Goal: Task Accomplishment & Management: Manage account settings

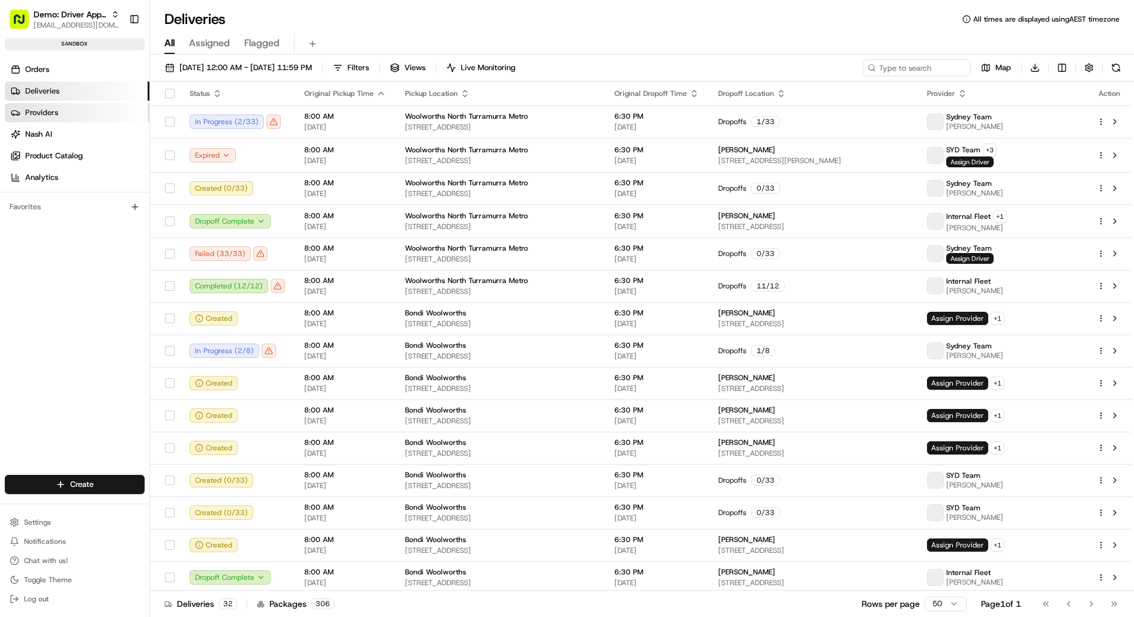
click at [74, 108] on link "Providers" at bounding box center [77, 112] width 145 height 19
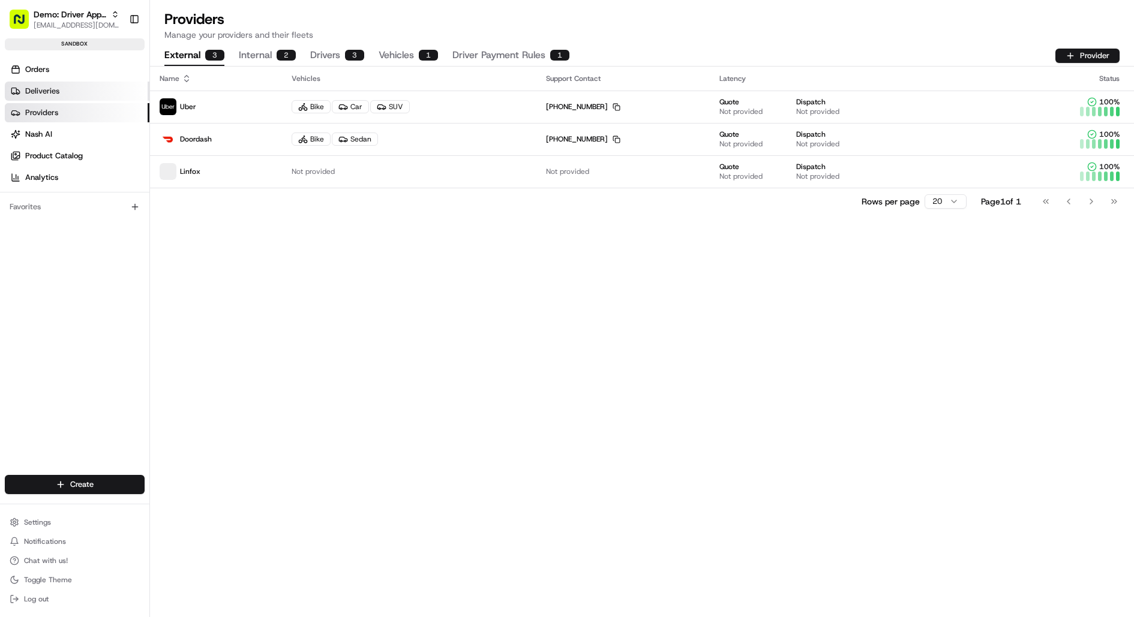
click at [65, 88] on link "Deliveries" at bounding box center [77, 91] width 145 height 19
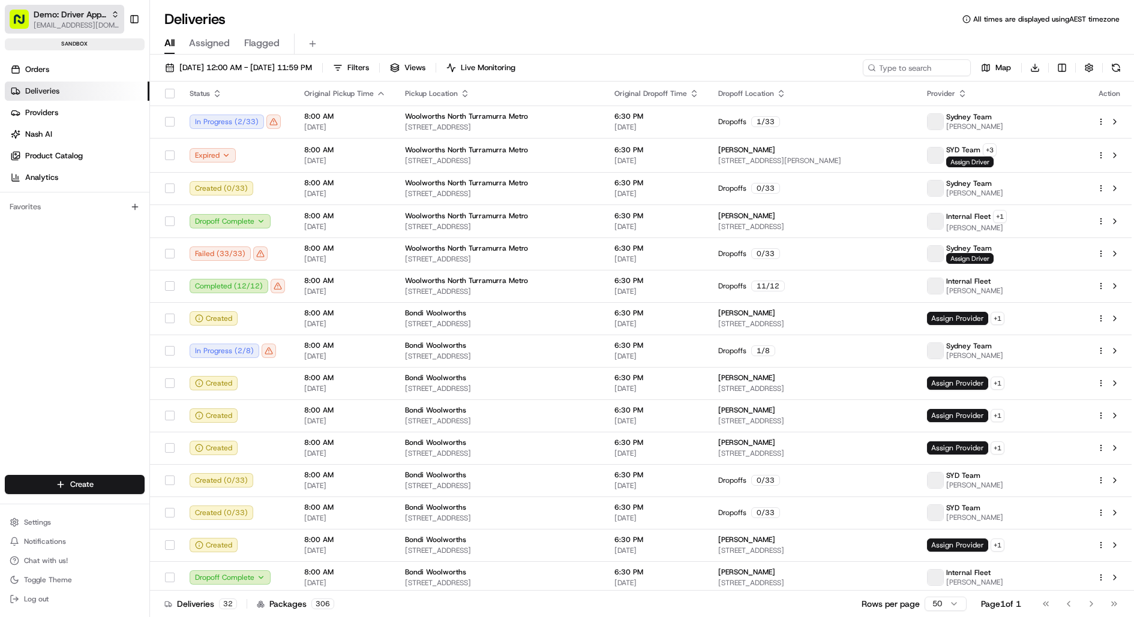
click at [109, 10] on div "Demo: Driver App APAC" at bounding box center [77, 14] width 86 height 12
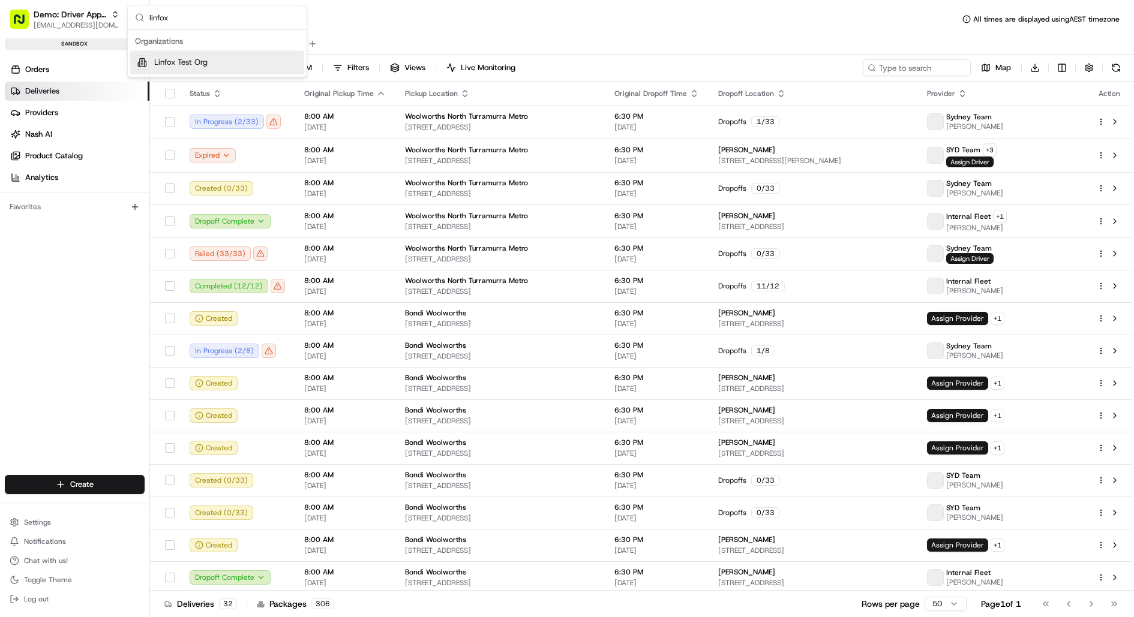
type input "linfox"
click at [179, 59] on span "Linfox Test Org" at bounding box center [180, 62] width 53 height 11
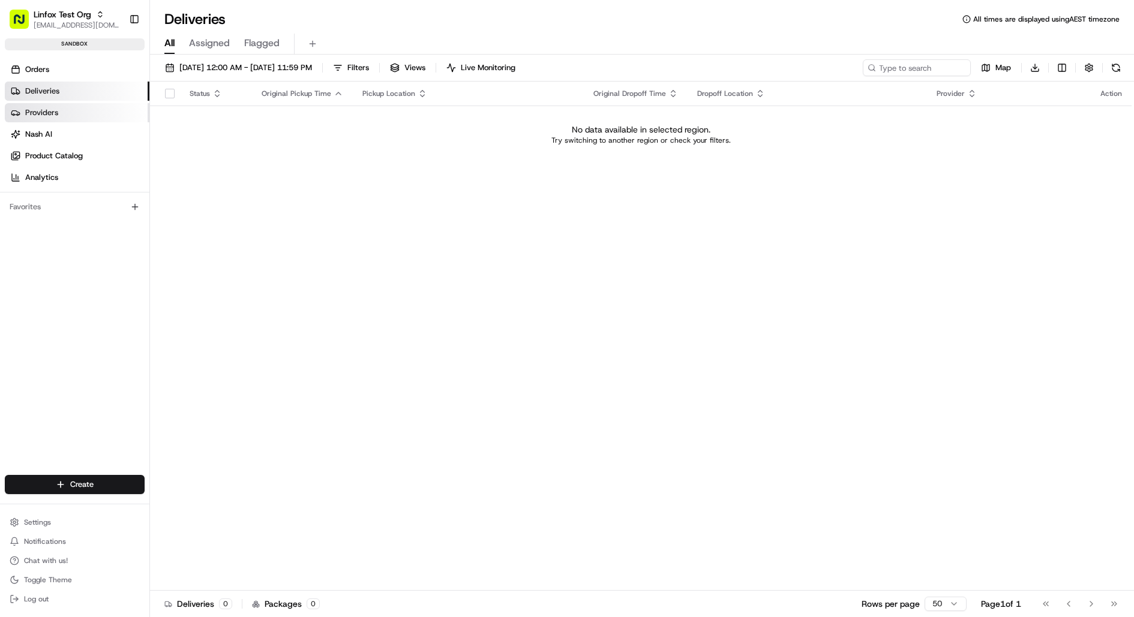
click at [71, 112] on link "Providers" at bounding box center [77, 112] width 145 height 19
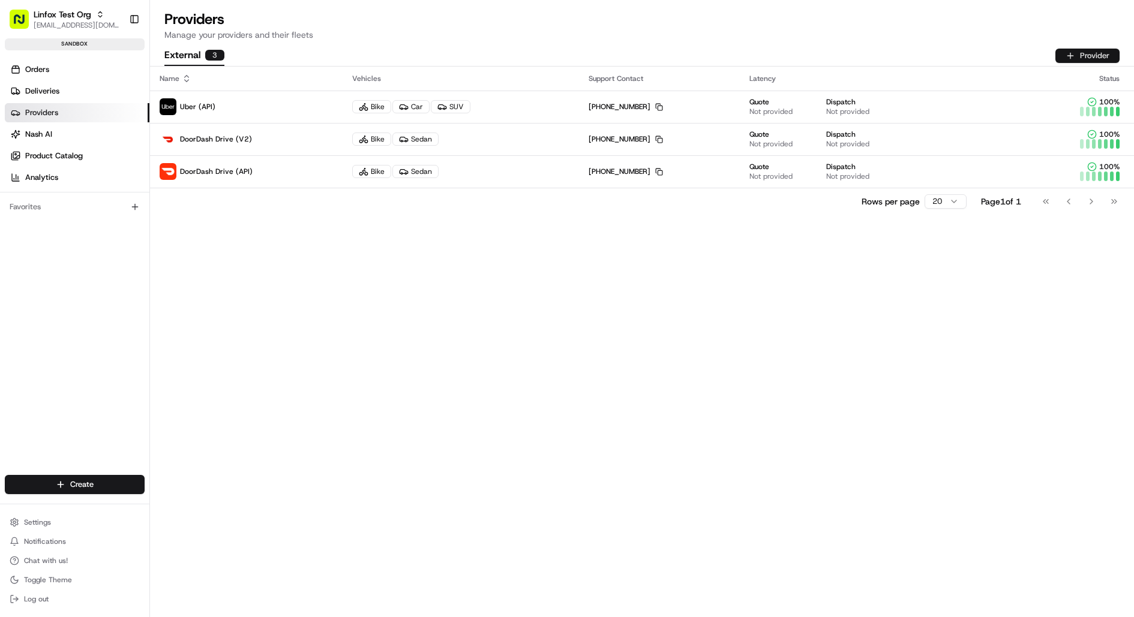
click at [1085, 53] on button "Provider" at bounding box center [1087, 56] width 64 height 14
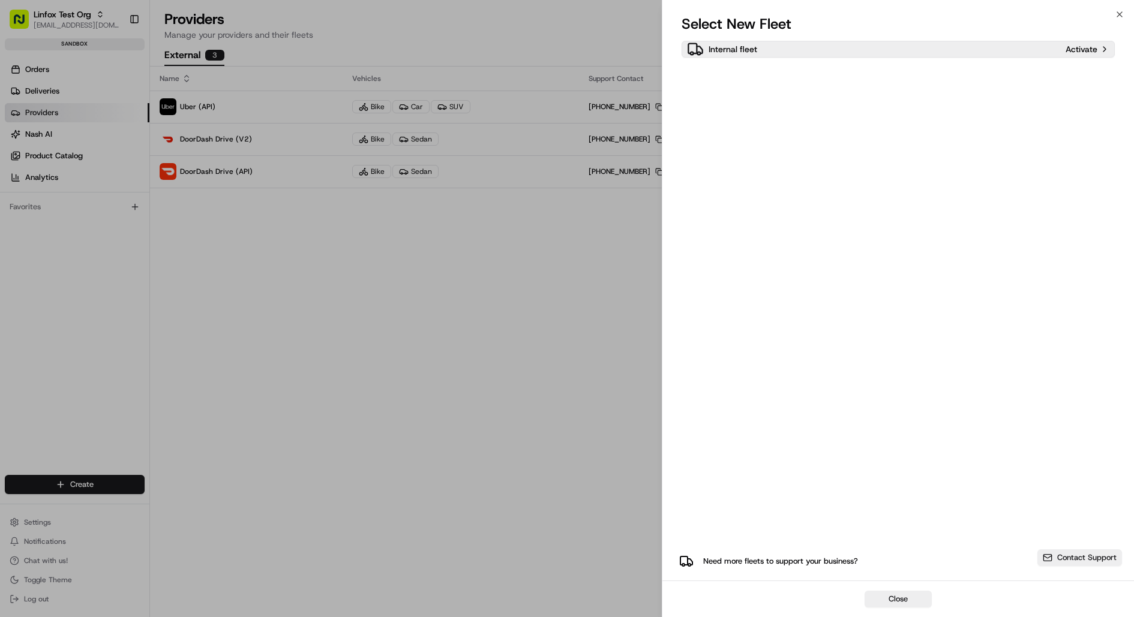
click at [861, 47] on div "Internal fleet" at bounding box center [874, 49] width 374 height 17
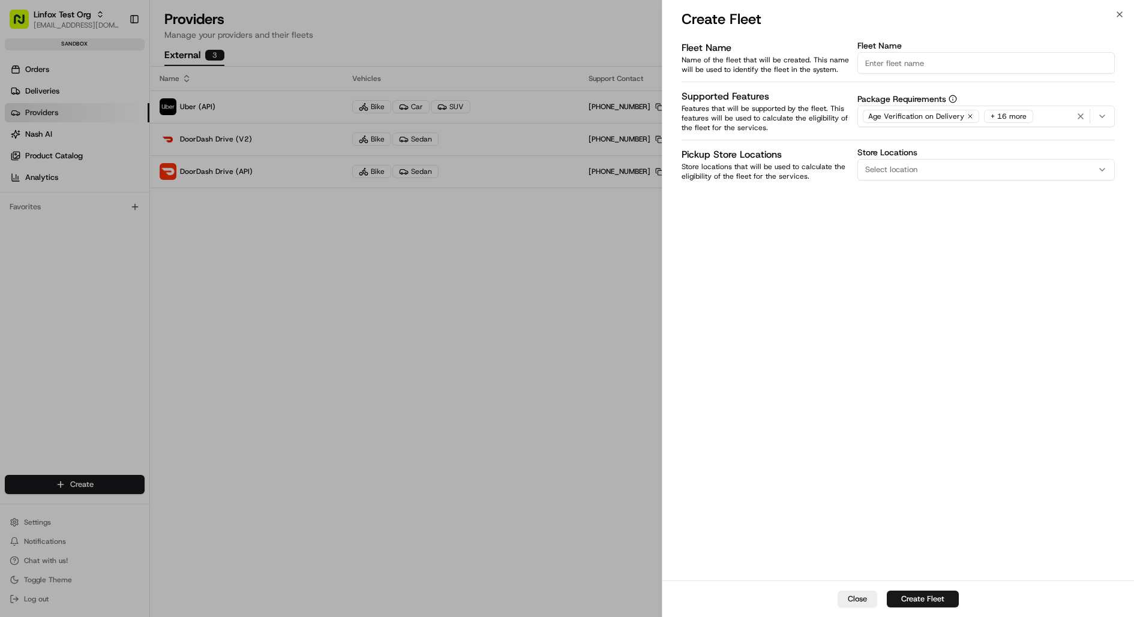
click at [901, 61] on input "Fleet Name" at bounding box center [985, 63] width 257 height 22
type input "Sydney Fleet"
click at [937, 598] on button "Create Fleet" at bounding box center [923, 599] width 72 height 17
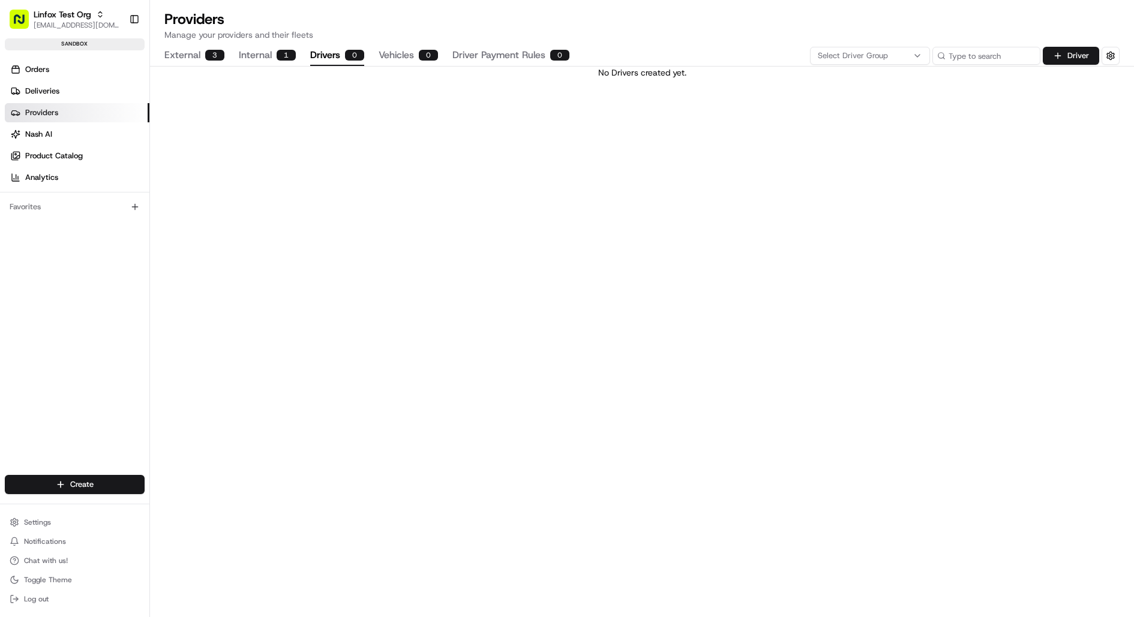
click at [329, 53] on button "Drivers 0" at bounding box center [337, 56] width 54 height 20
click at [1068, 59] on button "Driver" at bounding box center [1071, 56] width 56 height 18
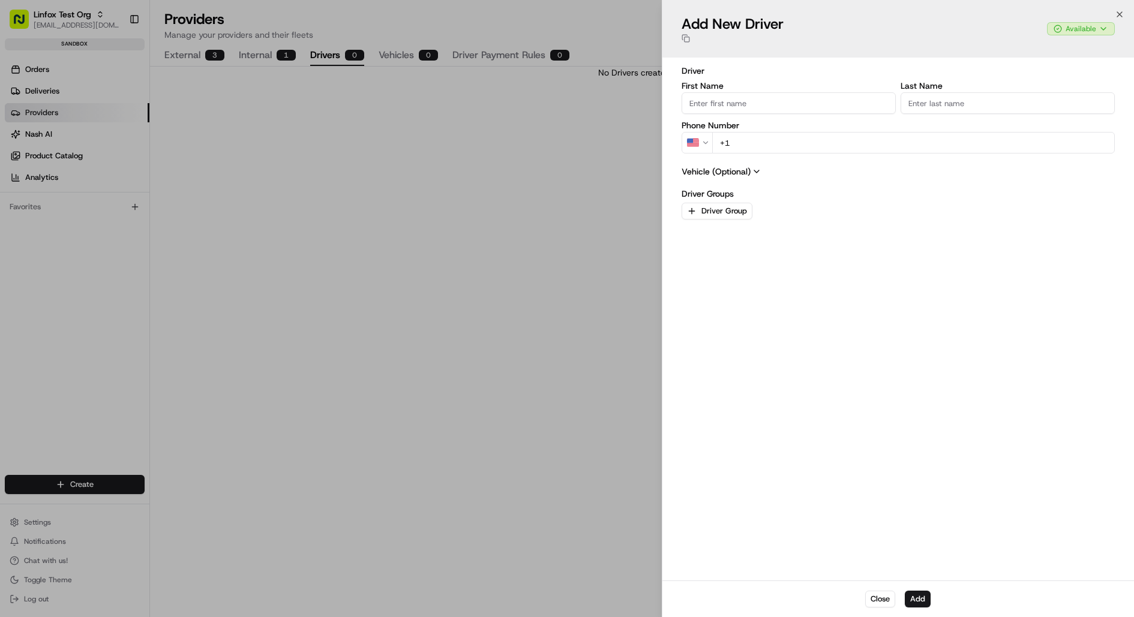
click at [769, 103] on input "First Name" at bounding box center [789, 103] width 214 height 22
type input "Brandan"
click at [930, 105] on input "Last Name" at bounding box center [1008, 103] width 214 height 22
click at [911, 105] on input "Fee" at bounding box center [1008, 103] width 214 height 22
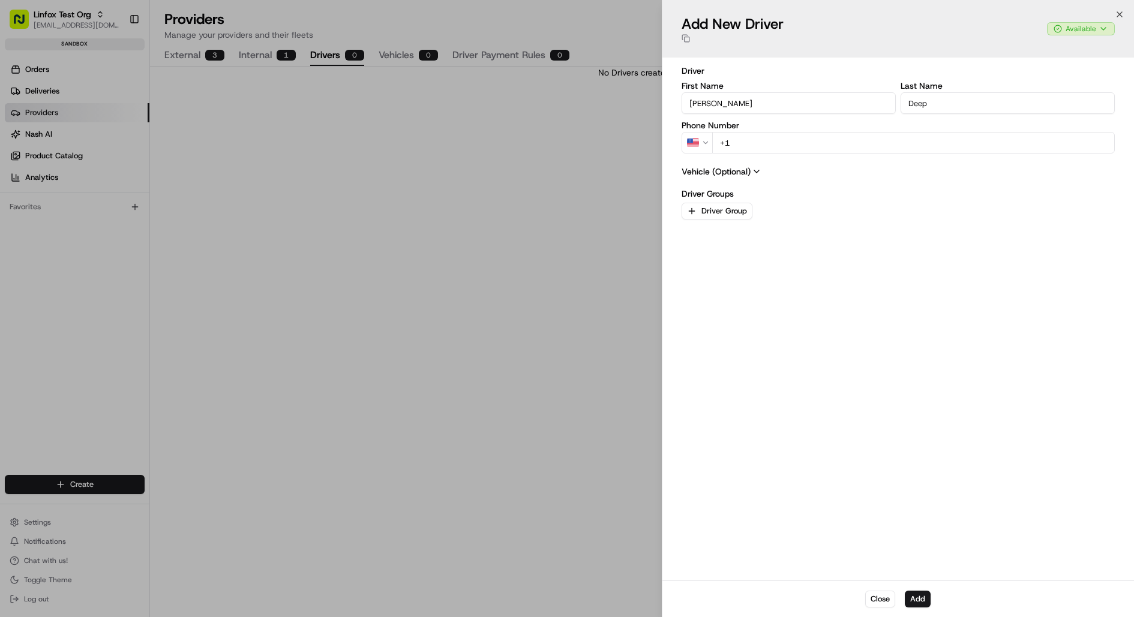
type input "Deep"
click at [827, 141] on input "+1" at bounding box center [913, 143] width 403 height 22
click at [697, 147] on button "US" at bounding box center [697, 143] width 31 height 22
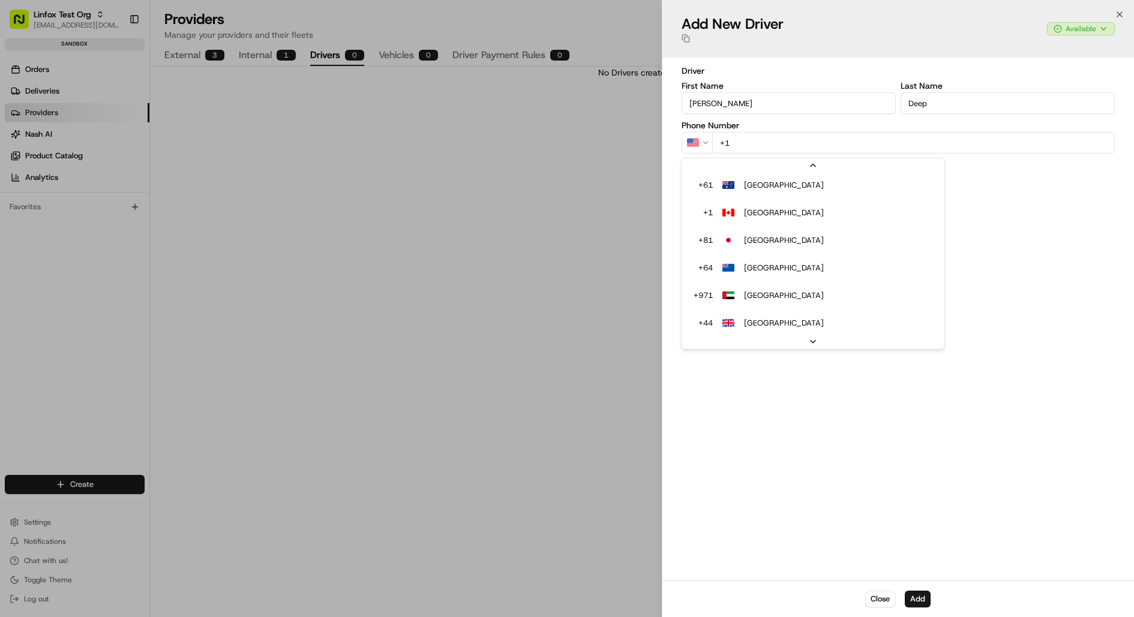
type input "+1"
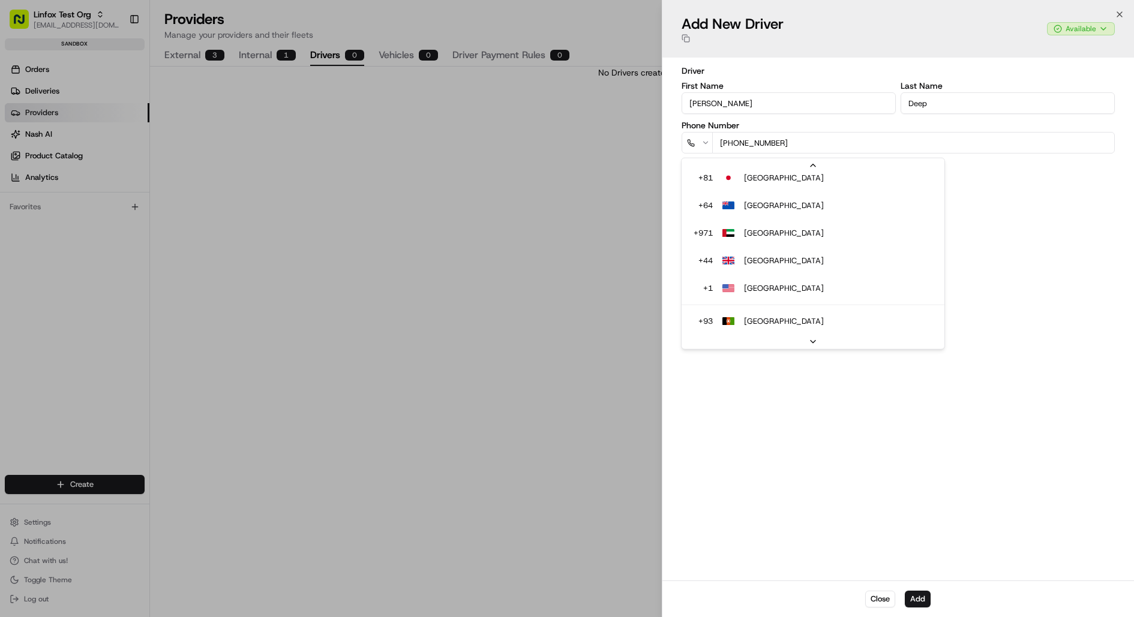
type input "+61 418 868 222"
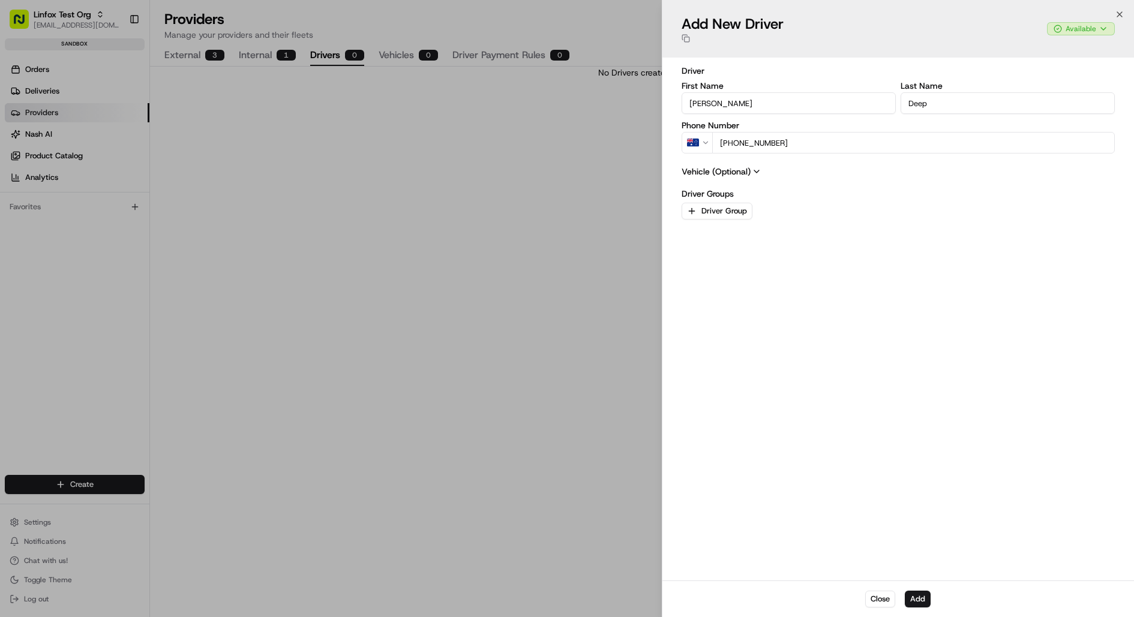
click at [818, 384] on div "Driver First Name Brandan Last Name Deep Phone Number AU +61 418 868 222 Vehicl…" at bounding box center [899, 319] width 434 height 509
click at [729, 210] on button "Driver Group" at bounding box center [717, 211] width 71 height 17
click at [815, 280] on button "Close" at bounding box center [811, 279] width 82 height 17
click at [912, 599] on button "Add" at bounding box center [918, 599] width 26 height 17
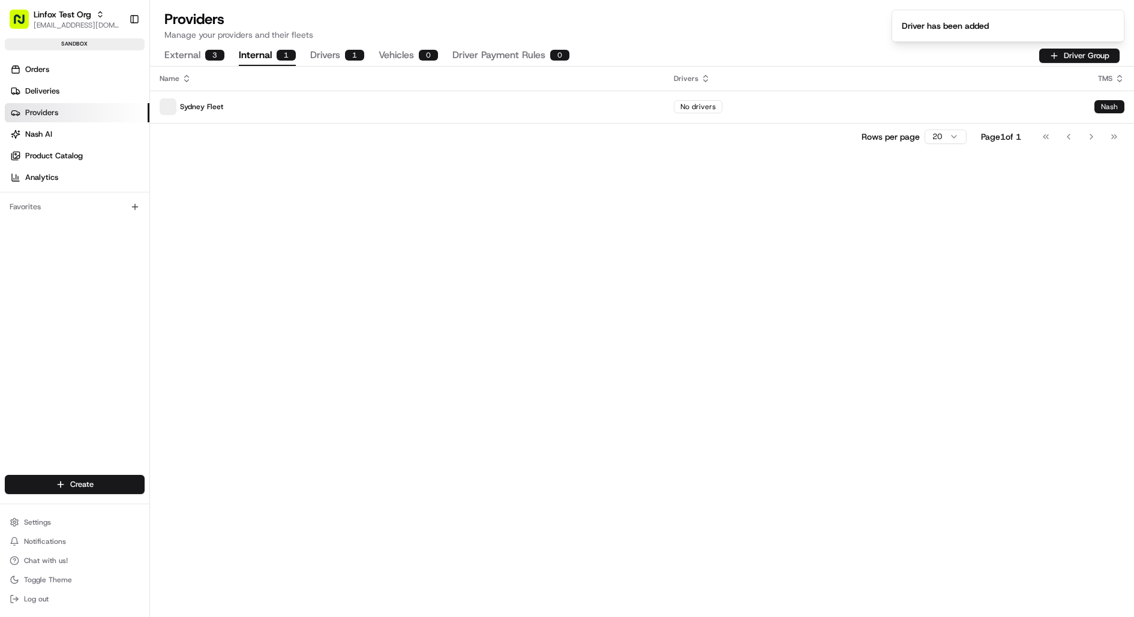
click at [257, 51] on button "Internal 1" at bounding box center [267, 56] width 57 height 20
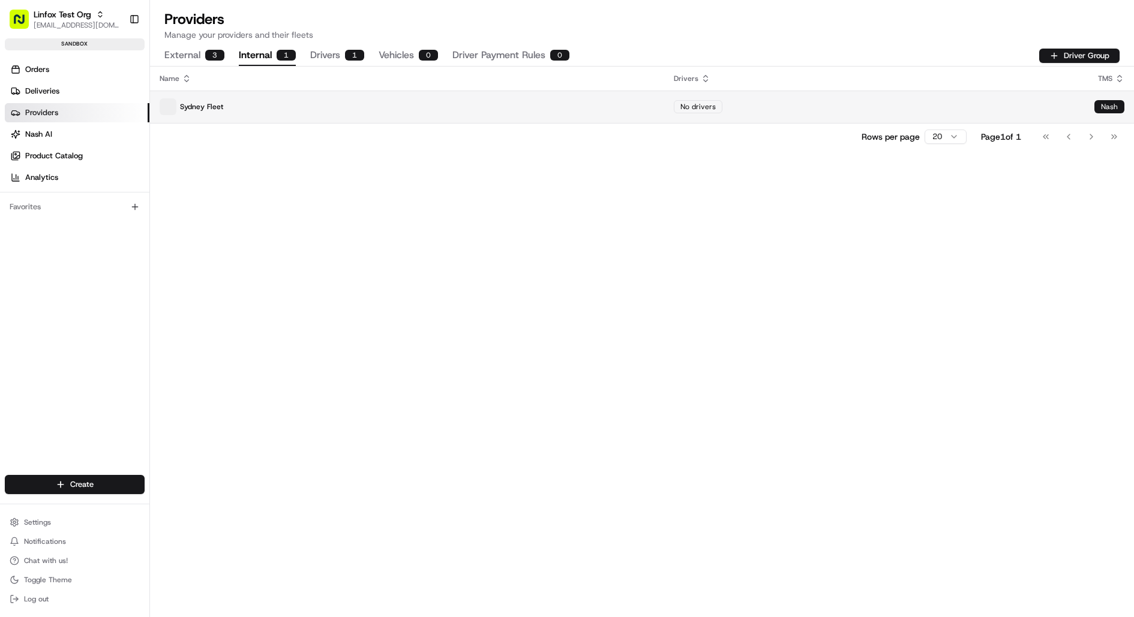
click at [308, 109] on p "Sydney Fleet" at bounding box center [407, 106] width 495 height 17
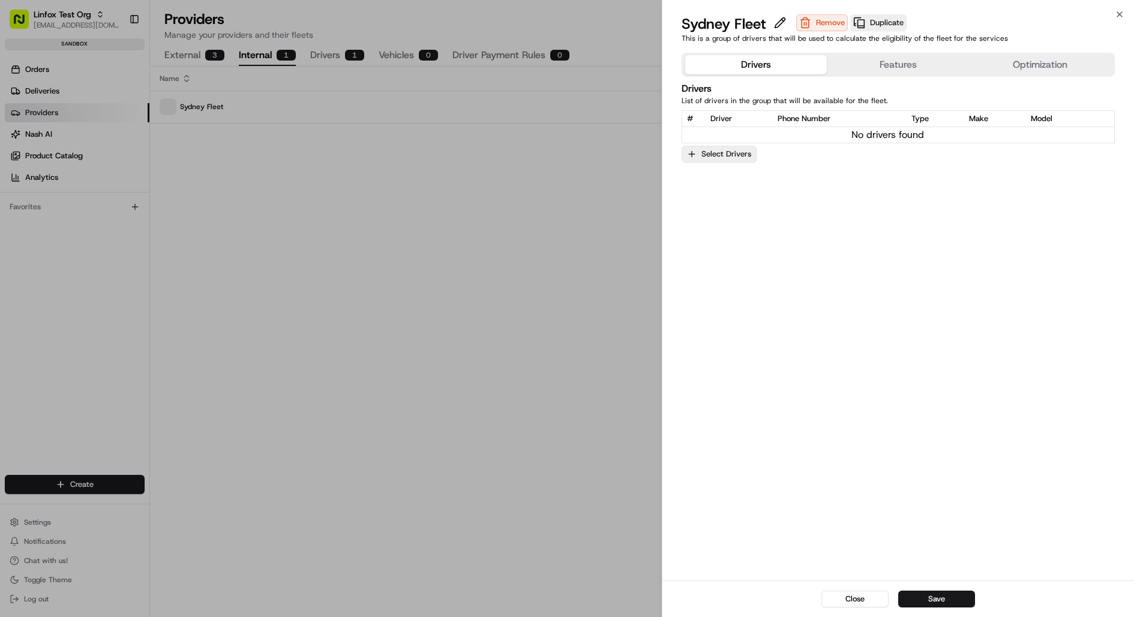
click at [729, 149] on button "Select Drivers" at bounding box center [719, 154] width 75 height 17
click at [730, 213] on span "Brandan Deep" at bounding box center [775, 216] width 148 height 11
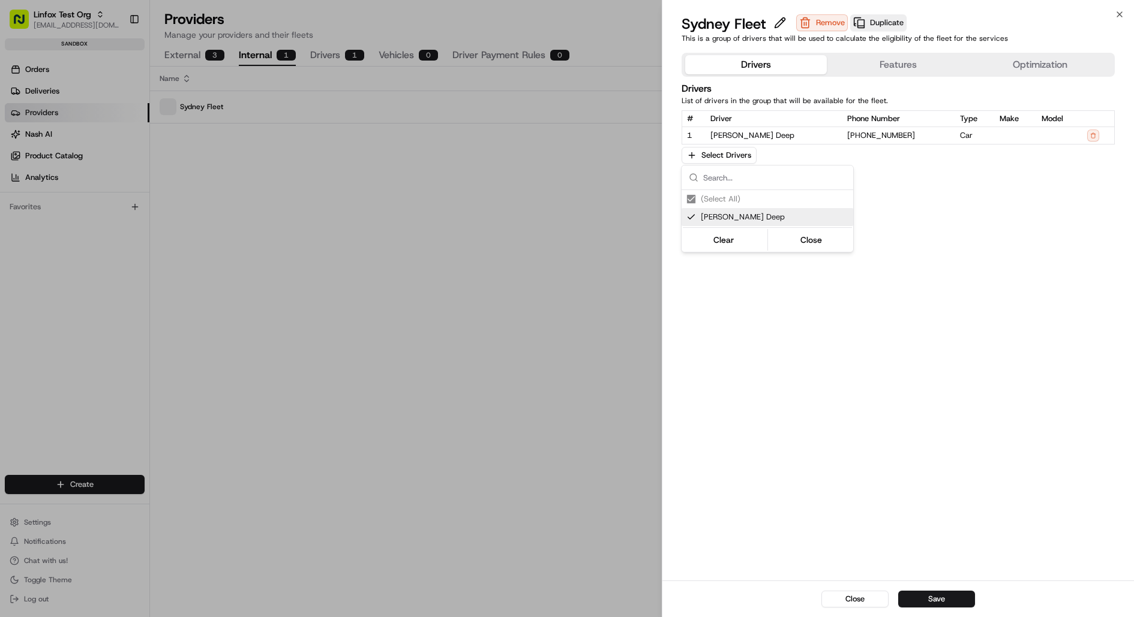
click at [772, 331] on div at bounding box center [567, 308] width 1134 height 617
click at [946, 598] on button "Save" at bounding box center [936, 599] width 77 height 17
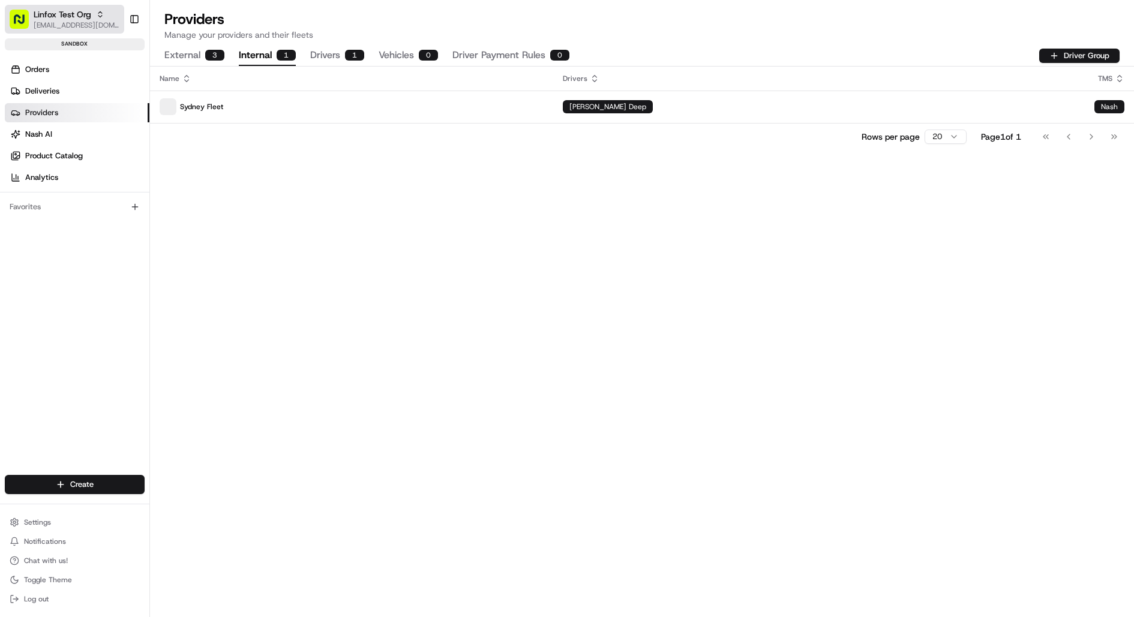
click at [94, 22] on span "jj@usenash.com" at bounding box center [77, 25] width 86 height 10
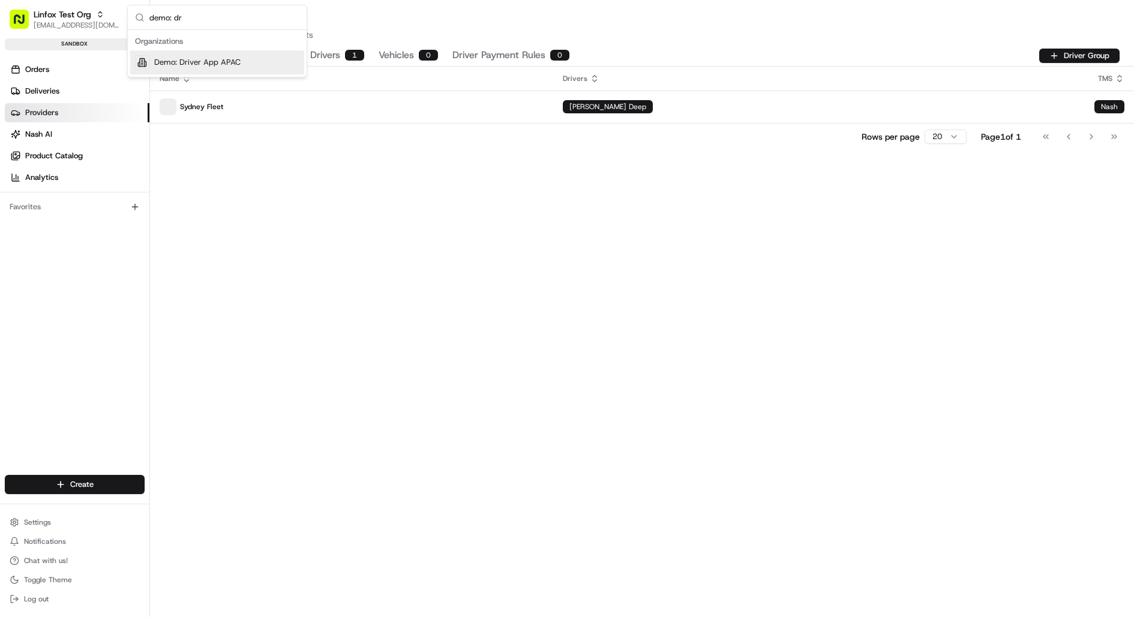
type input "demo: dr"
click at [214, 61] on span "Demo: Driver App APAC" at bounding box center [197, 62] width 86 height 11
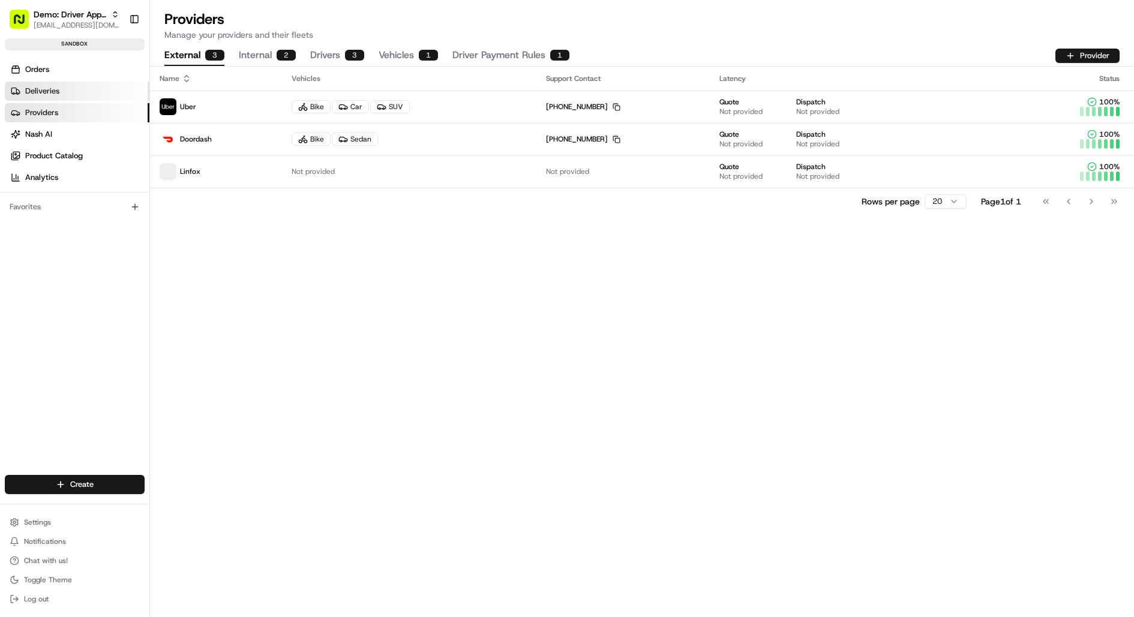
click at [40, 91] on span "Deliveries" at bounding box center [42, 91] width 34 height 11
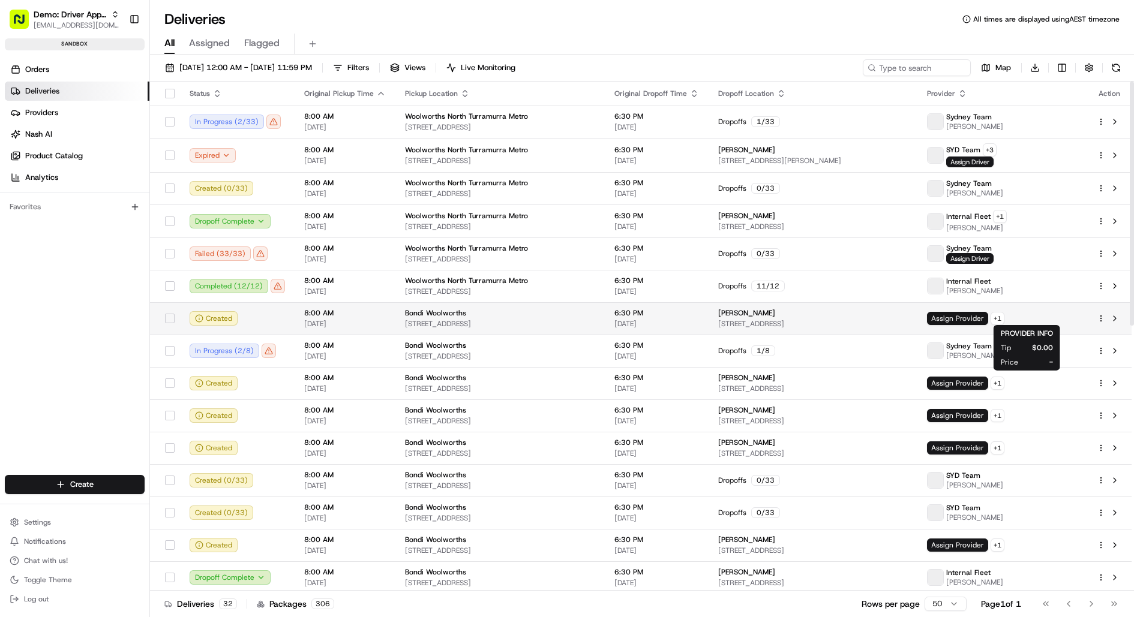
click at [988, 317] on span "Assign Provider" at bounding box center [957, 318] width 61 height 13
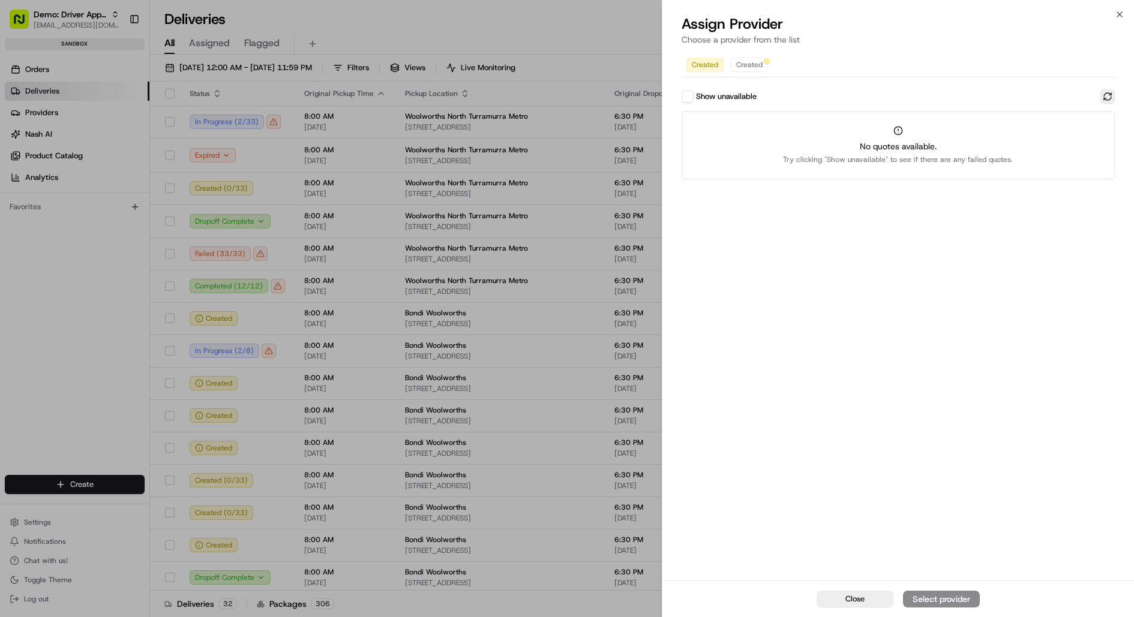
click at [1108, 99] on button at bounding box center [1107, 96] width 14 height 14
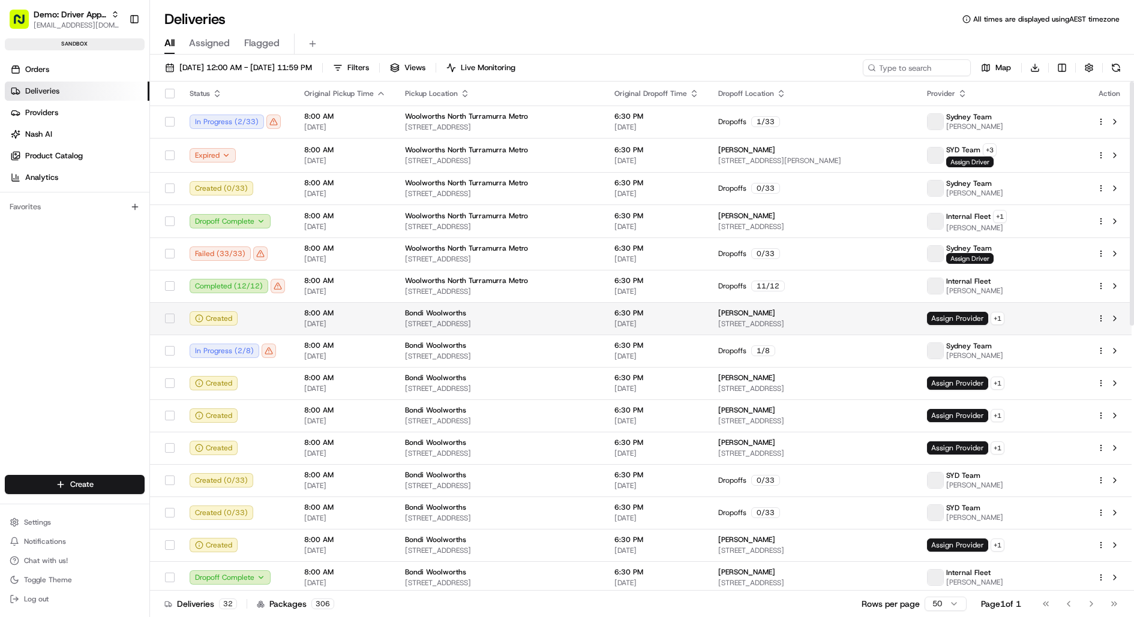
click at [1102, 316] on html "Demo: Driver App APAC jj@usenash.com Toggle Sidebar sandbox Orders Deliveries P…" at bounding box center [567, 308] width 1134 height 617
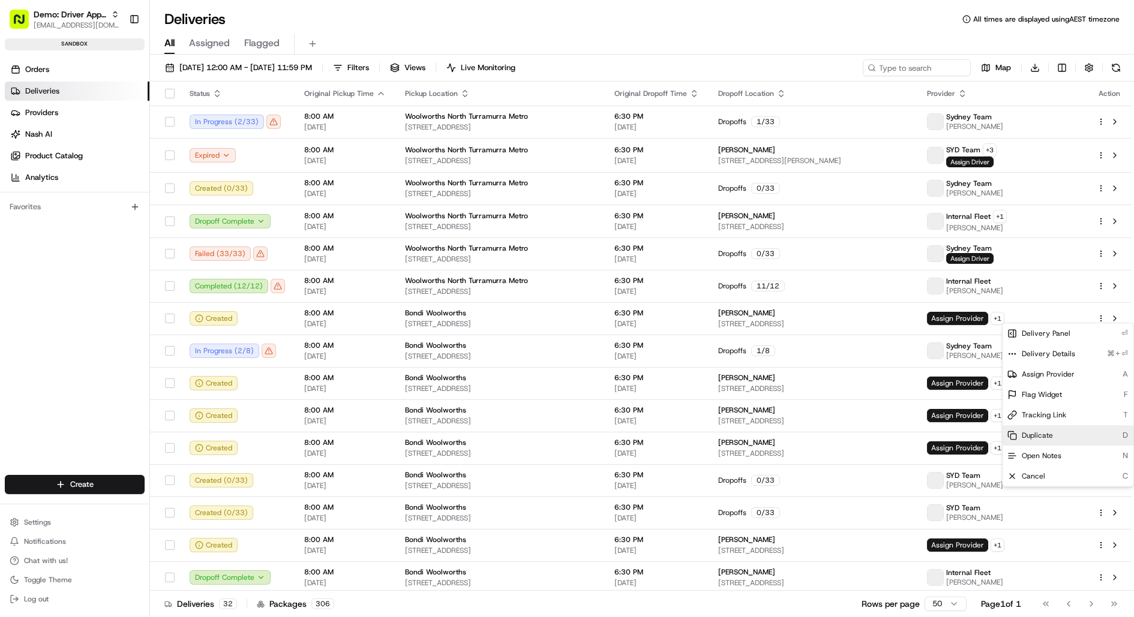
click at [1050, 437] on span "Duplicate" at bounding box center [1037, 436] width 31 height 10
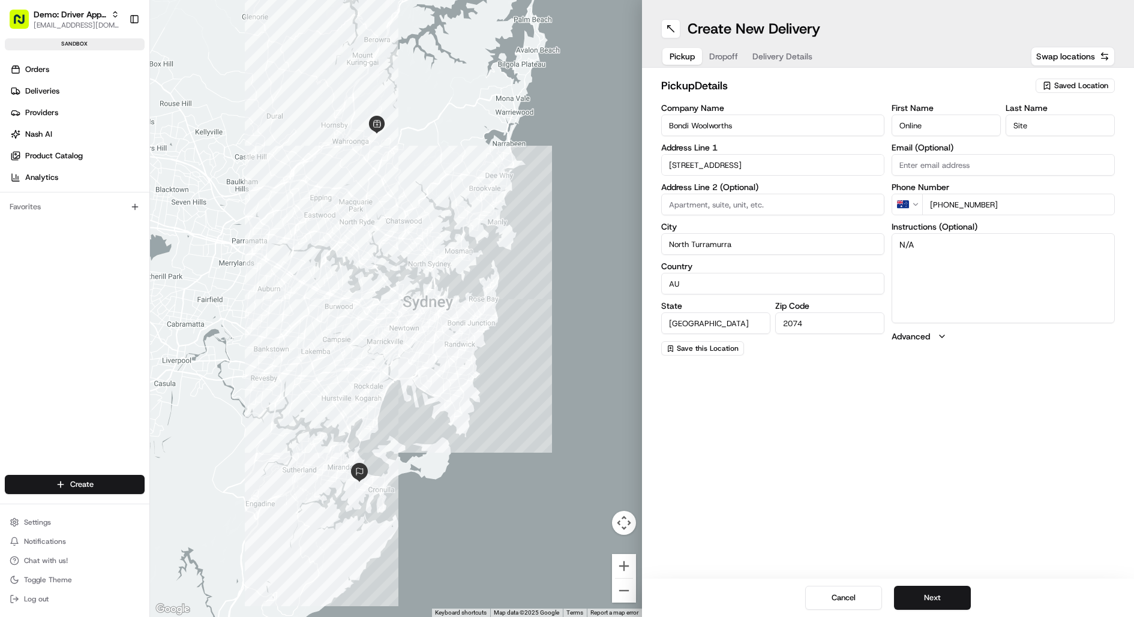
click at [804, 53] on span "Delivery Details" at bounding box center [782, 56] width 60 height 12
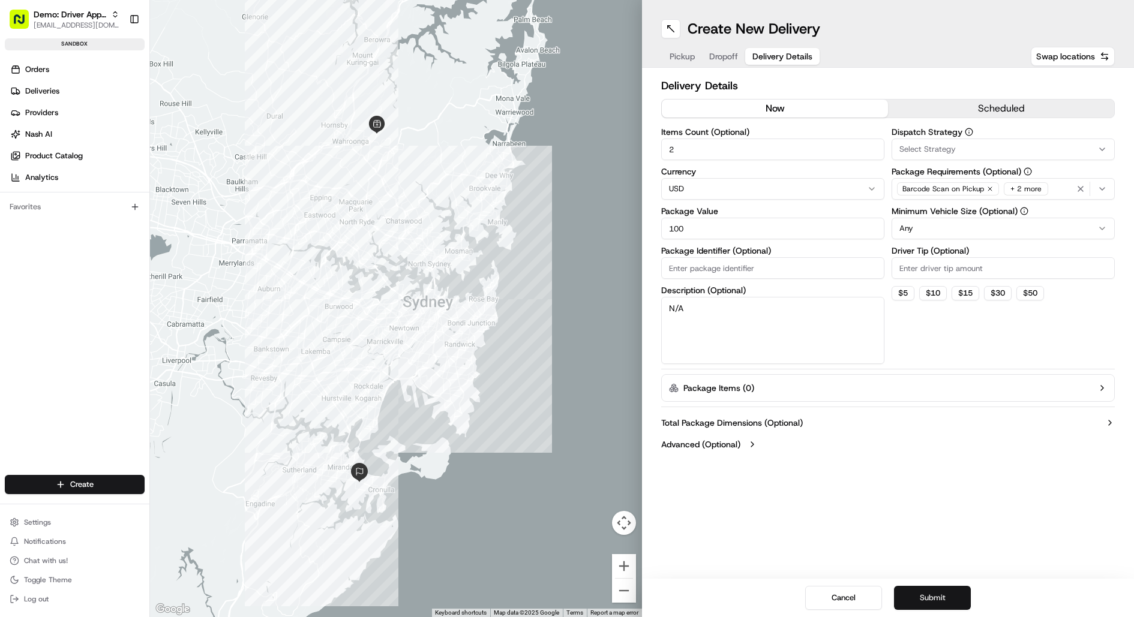
click at [936, 600] on button "Submit" at bounding box center [932, 598] width 77 height 24
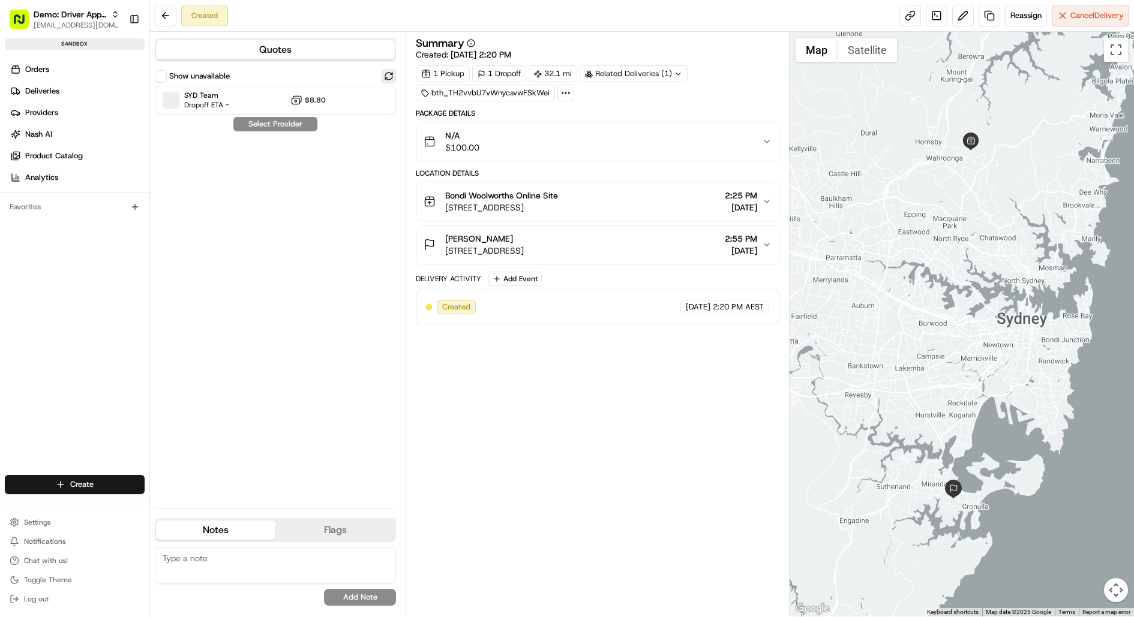
click at [385, 77] on button at bounding box center [389, 76] width 14 height 14
click at [392, 76] on button at bounding box center [389, 76] width 14 height 14
click at [163, 77] on button "Show unavailable" at bounding box center [161, 76] width 12 height 12
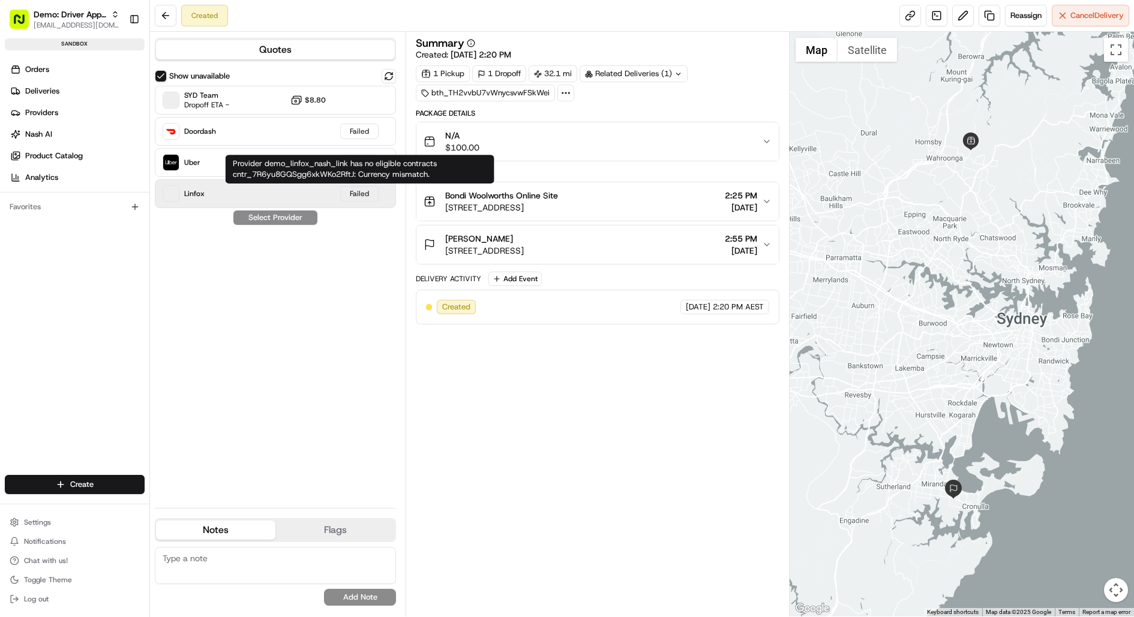
type button "on"
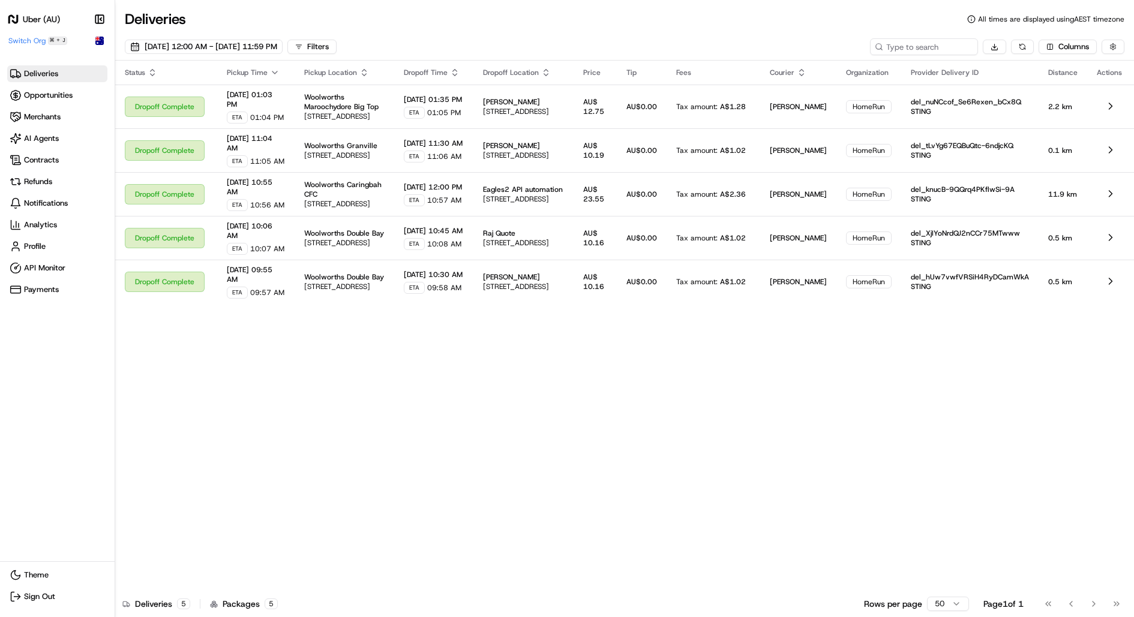
click at [37, 19] on h1 "Uber (AU)" at bounding box center [41, 19] width 37 height 12
click at [32, 43] on span "Switch Org" at bounding box center [26, 41] width 37 height 10
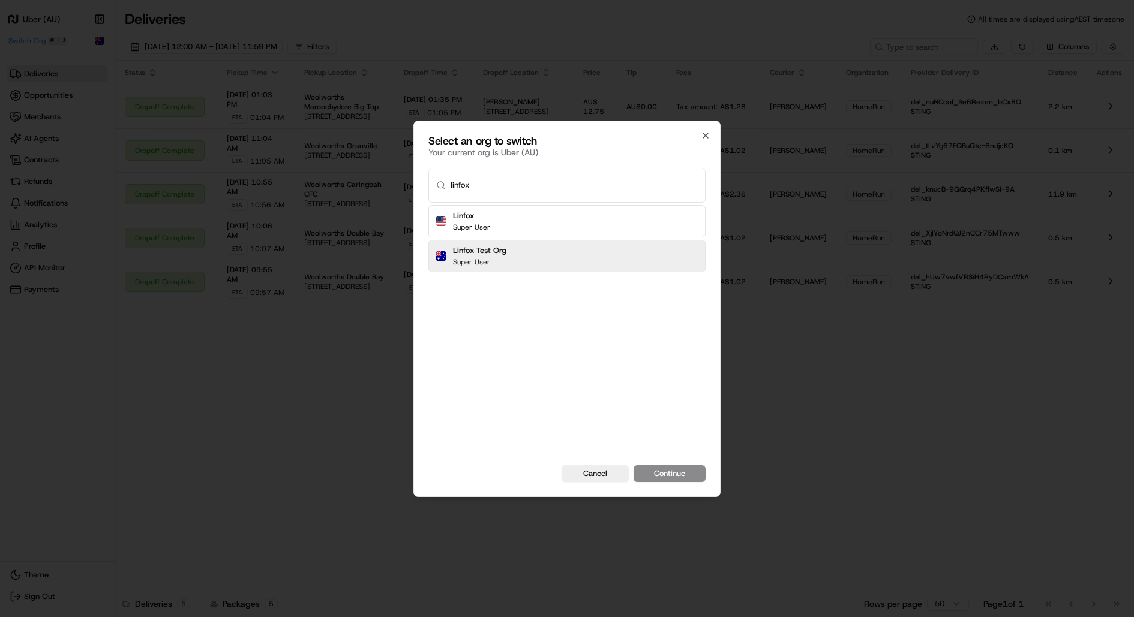
type input "linfox"
click at [541, 251] on div "Linfox Test Org Super User" at bounding box center [566, 256] width 277 height 32
click at [664, 468] on button "Continue" at bounding box center [670, 474] width 72 height 17
